Goal: Information Seeking & Learning: Learn about a topic

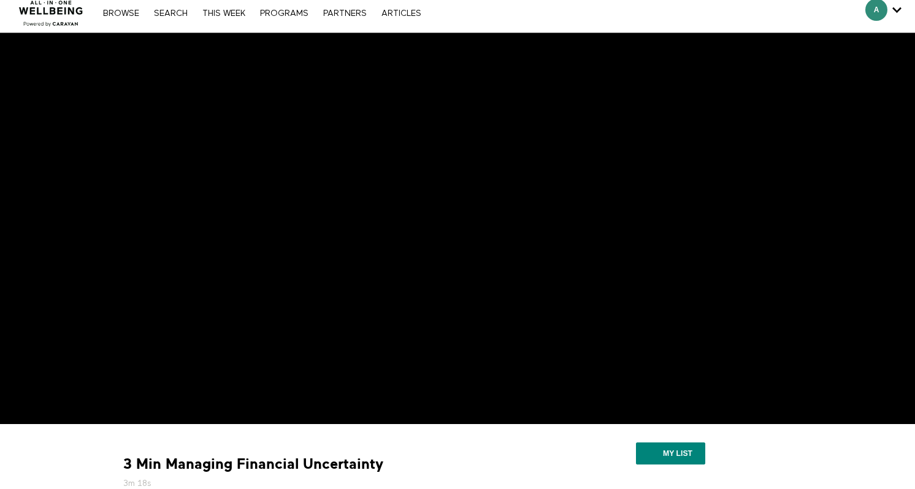
scroll to position [31, 0]
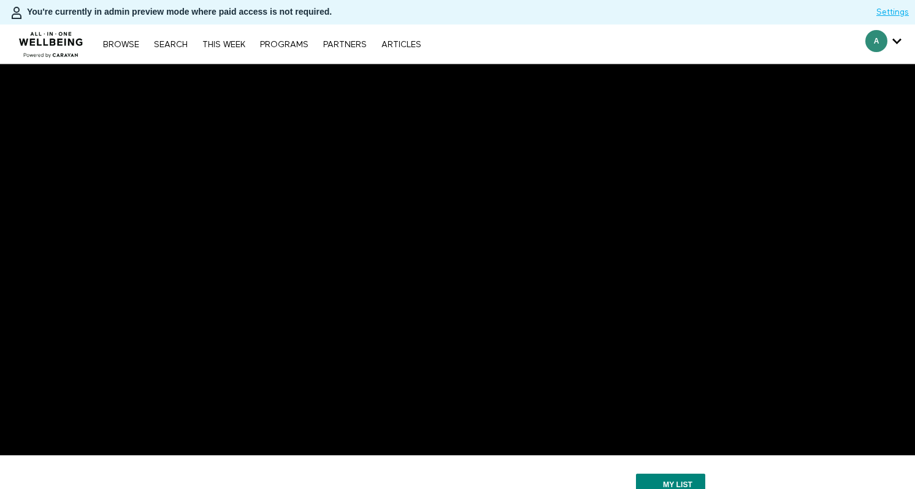
click at [826, 32] on div "A annika.holland@caravanwellness.com Account settings Manage subscription Help …" at bounding box center [772, 44] width 286 height 39
